Goal: Register for event/course

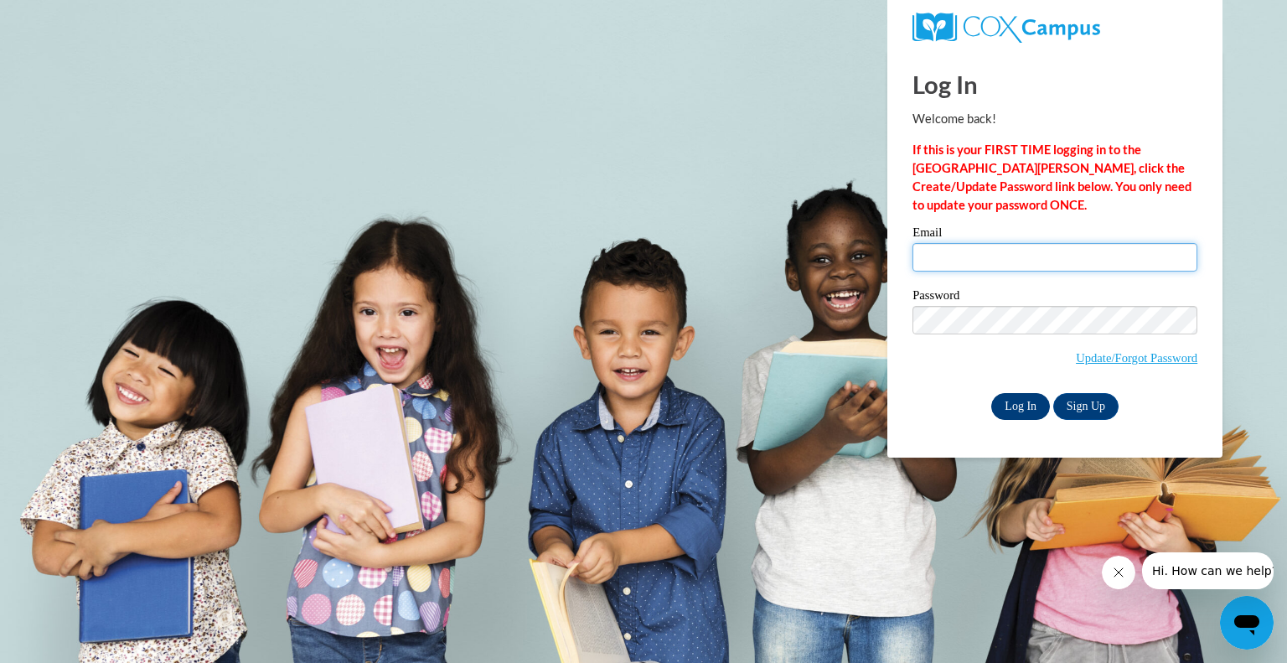
type input "rwesley@greenfield.k12.wi.us"
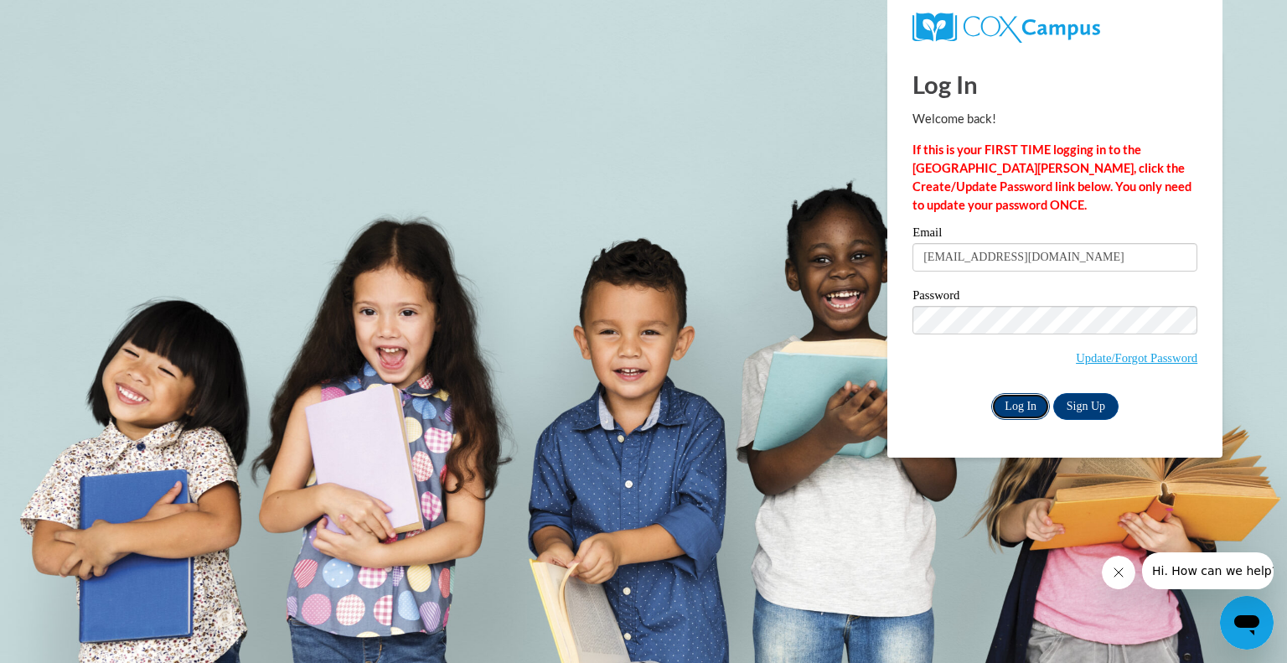
click at [1021, 410] on input "Log In" at bounding box center [1021, 406] width 59 height 27
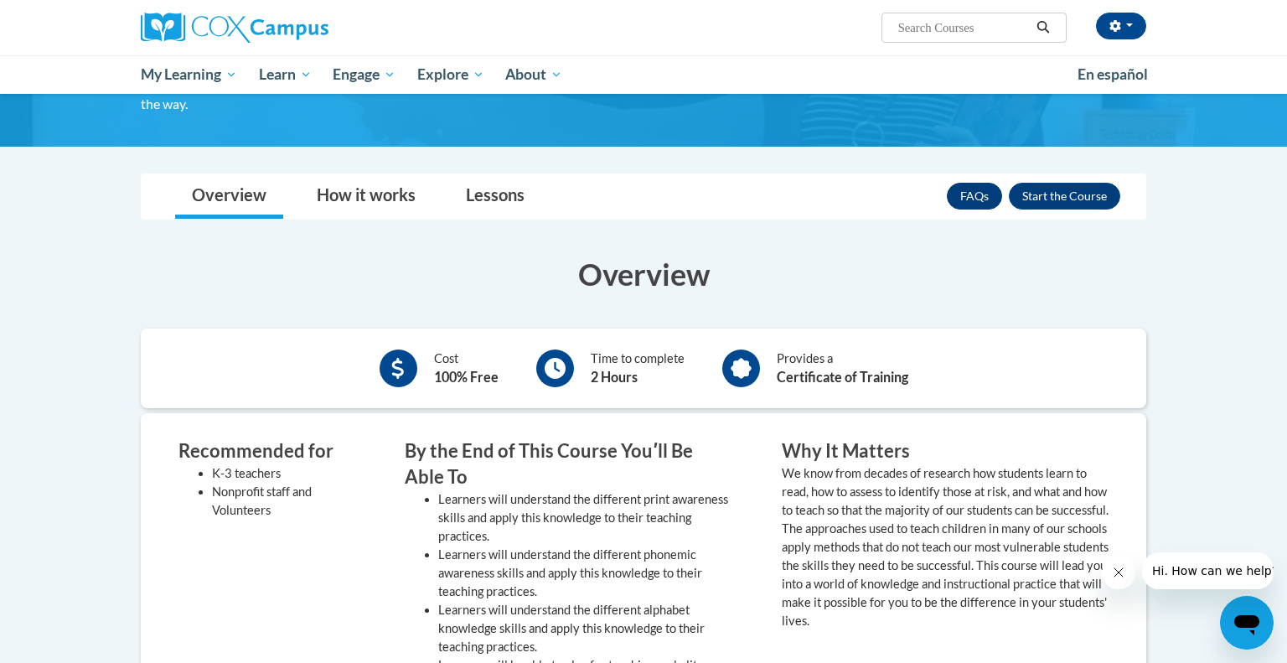
scroll to position [205, 0]
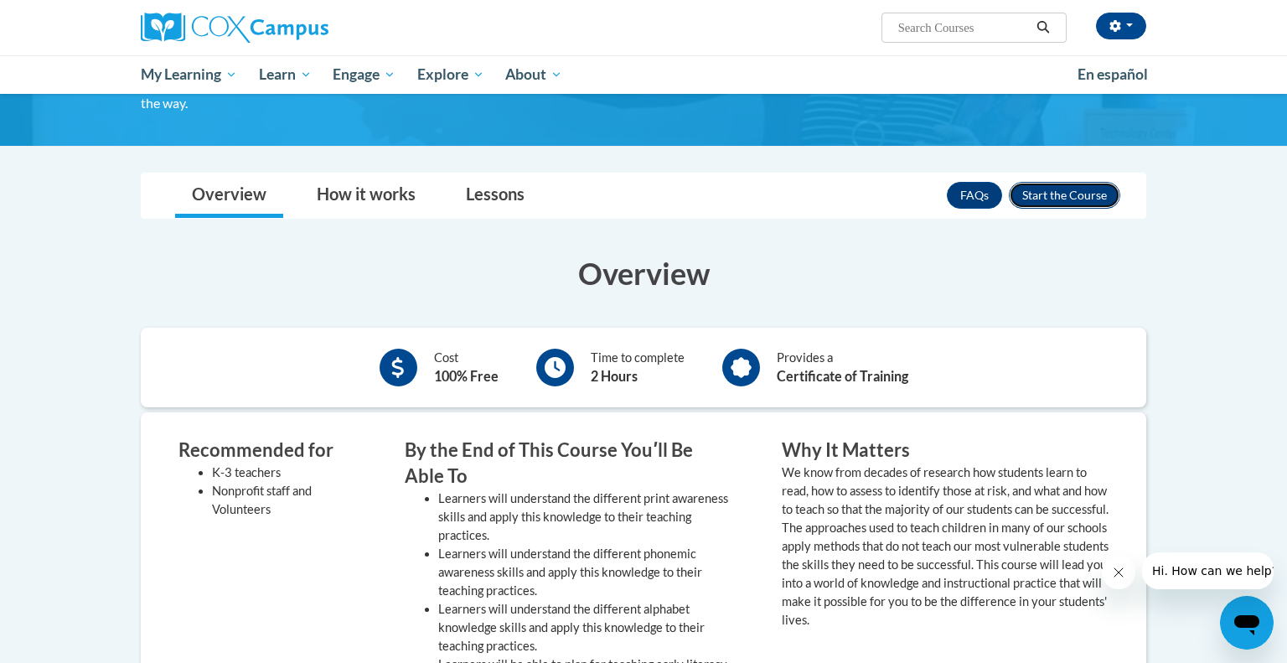
click at [1073, 193] on button "Enroll" at bounding box center [1064, 195] width 111 height 27
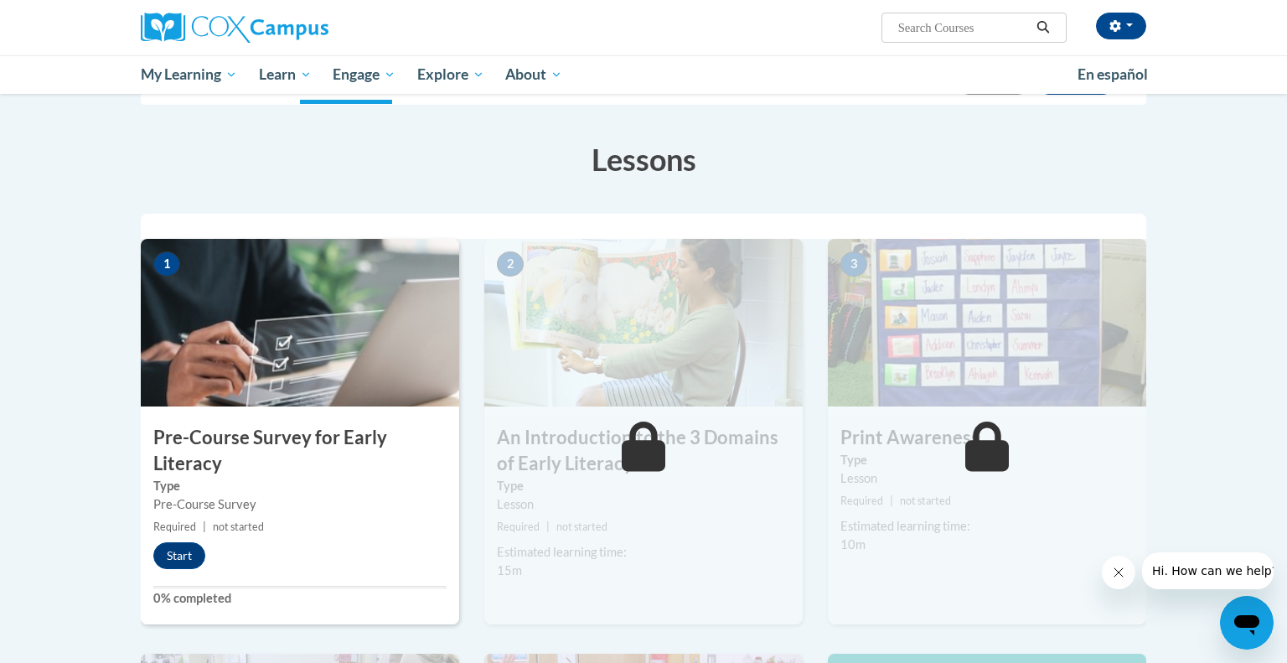
scroll to position [225, 0]
click at [188, 547] on button "Start" at bounding box center [179, 554] width 52 height 27
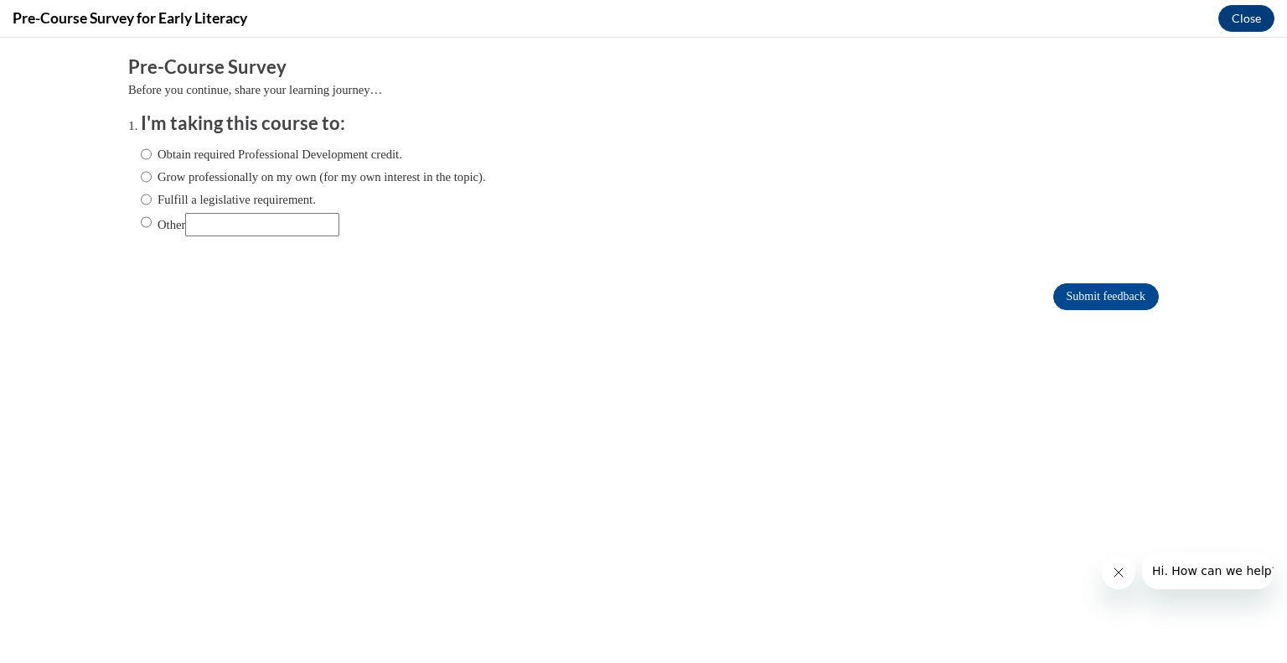
scroll to position [0, 0]
click at [148, 154] on input "Obtain required Professional Development credit." at bounding box center [146, 154] width 11 height 18
radio input "true"
click at [1065, 293] on input "Submit feedback" at bounding box center [1107, 296] width 106 height 27
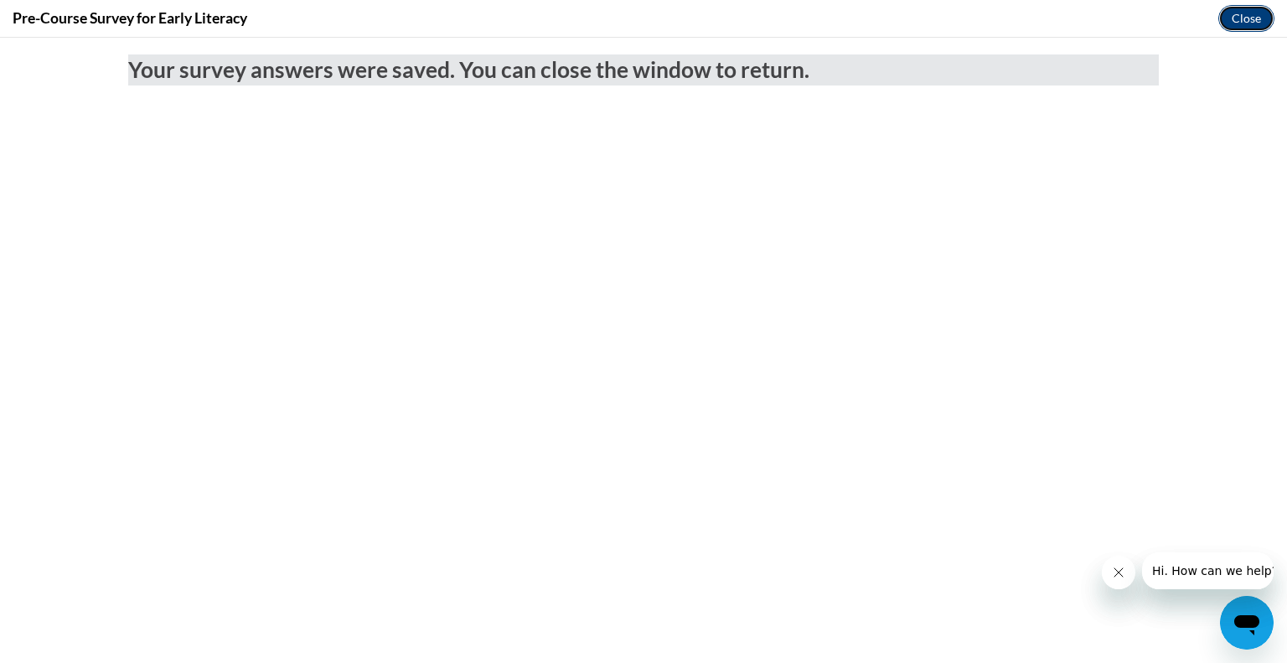
click at [1243, 12] on button "Close" at bounding box center [1247, 18] width 56 height 27
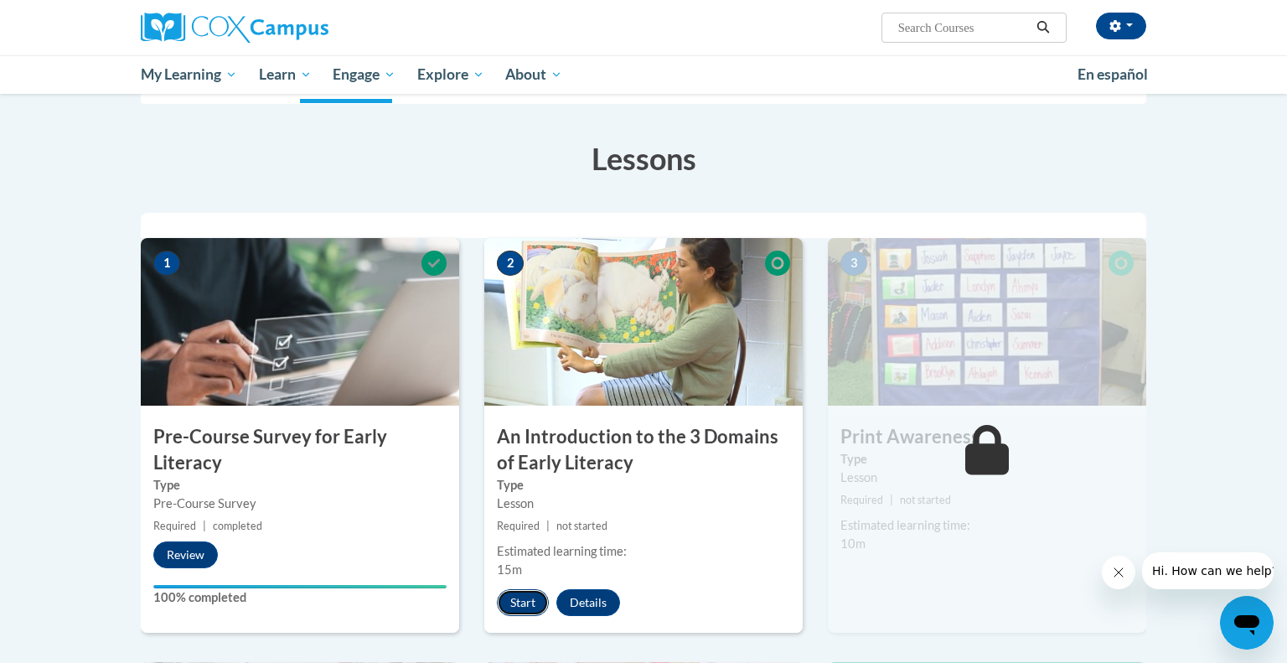
click at [521, 604] on button "Start" at bounding box center [523, 602] width 52 height 27
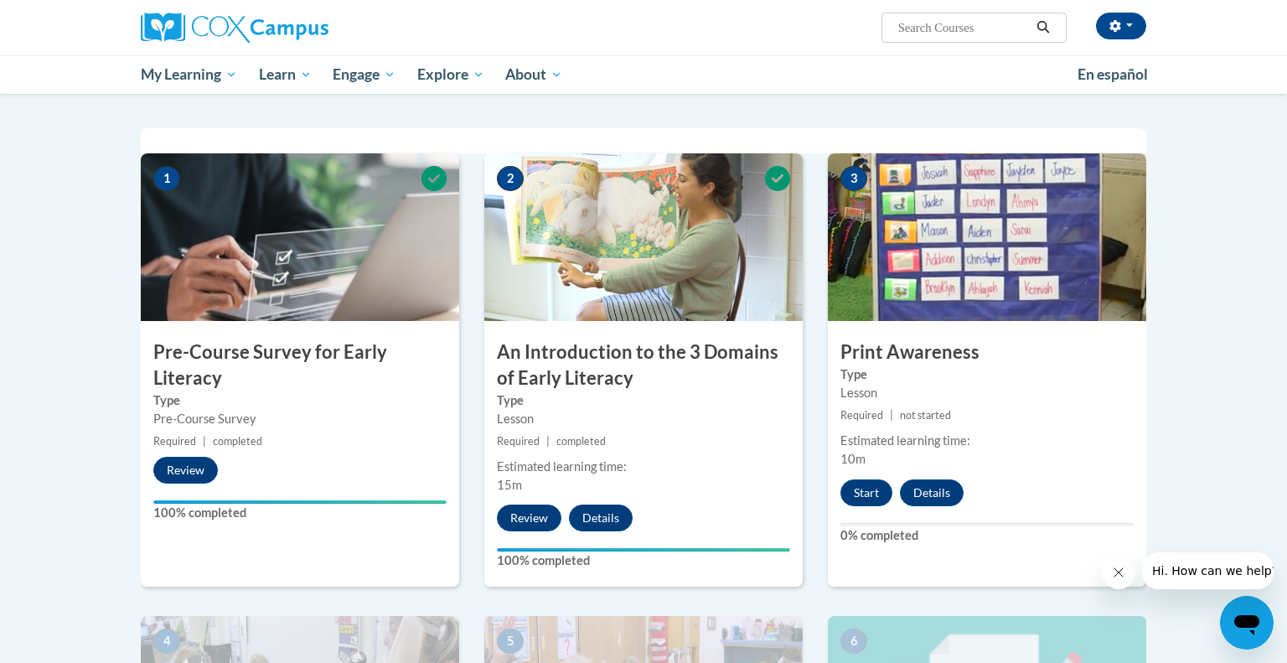
scroll to position [313, 0]
